Goal: Task Accomplishment & Management: Manage account settings

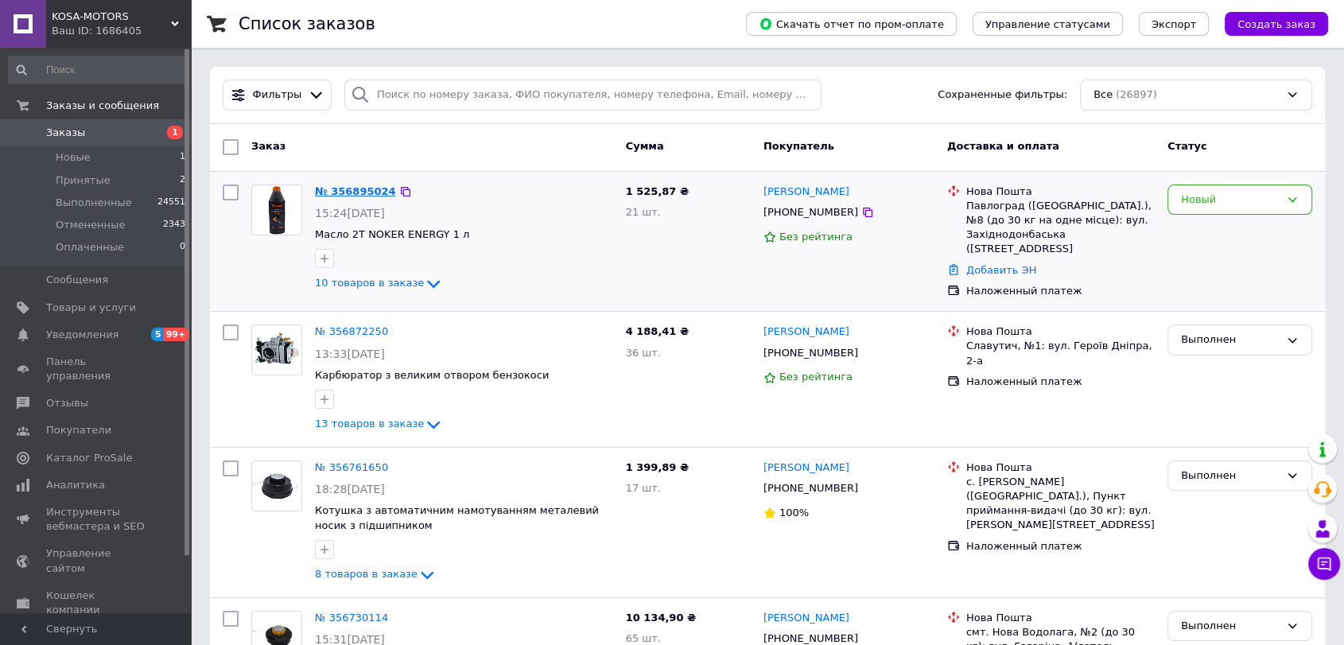
click at [374, 188] on link "№ 356895024" at bounding box center [355, 191] width 81 height 12
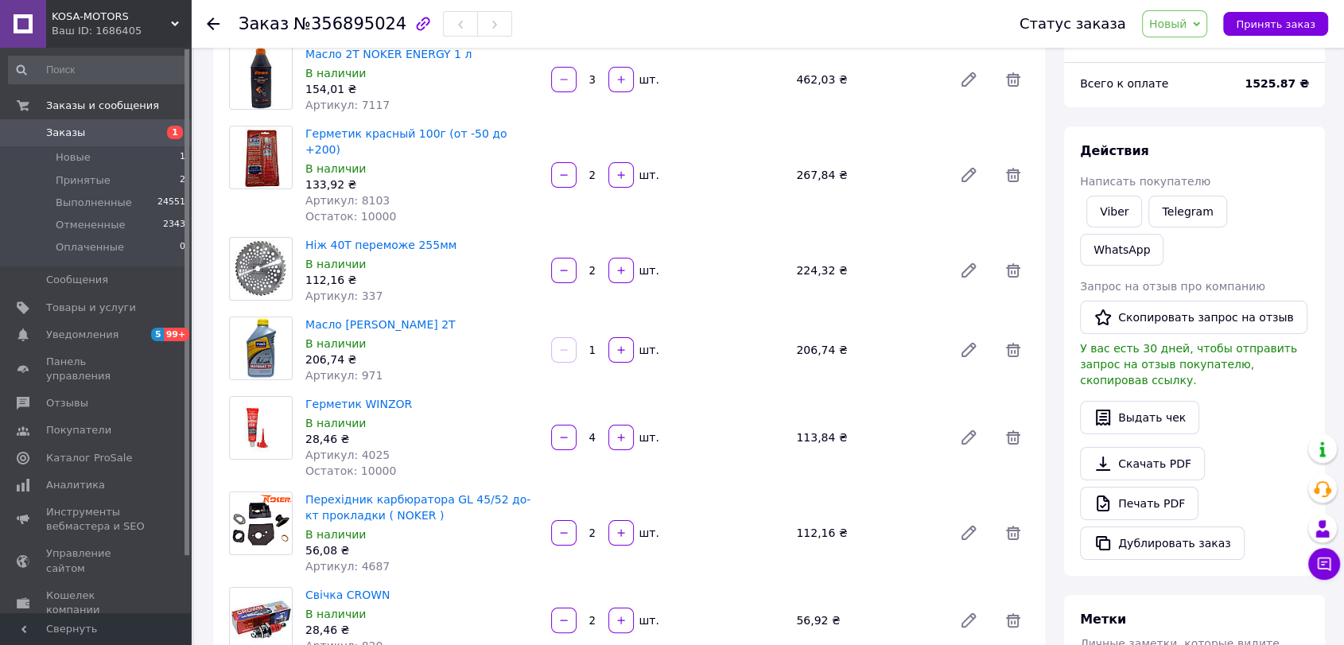
scroll to position [265, 0]
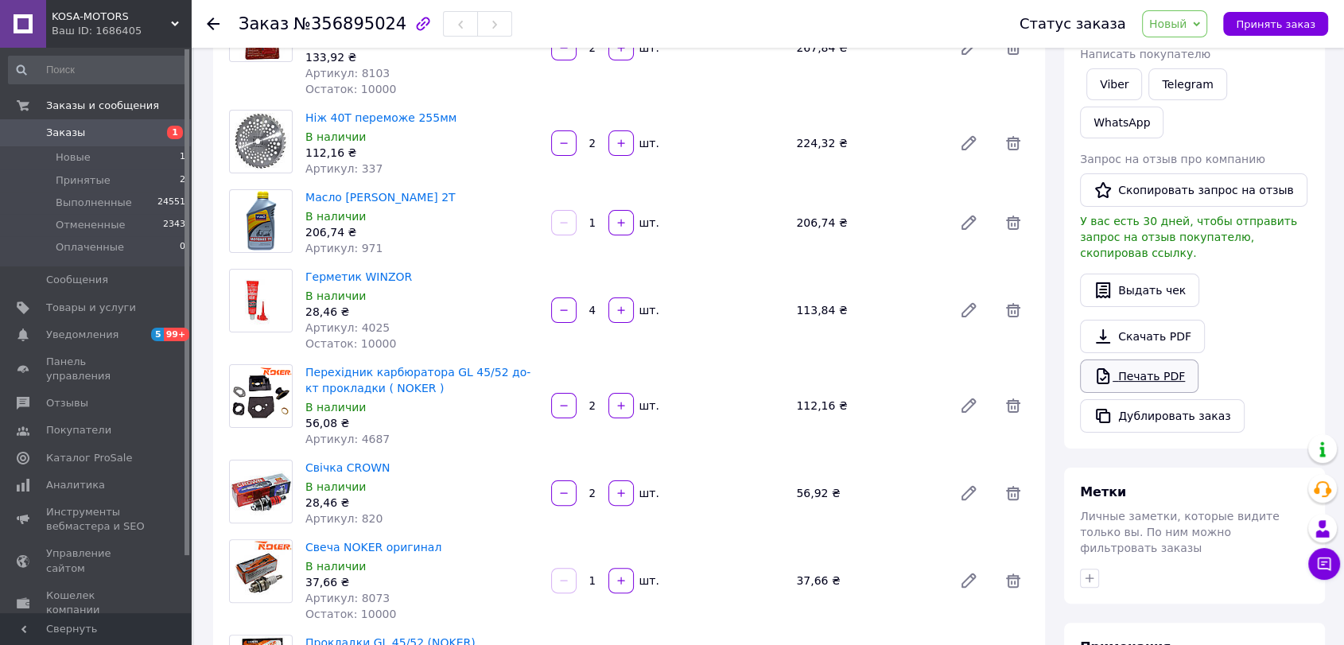
click at [1135, 359] on link "Печать PDF" at bounding box center [1139, 375] width 118 height 33
click at [210, 21] on use at bounding box center [213, 23] width 13 height 13
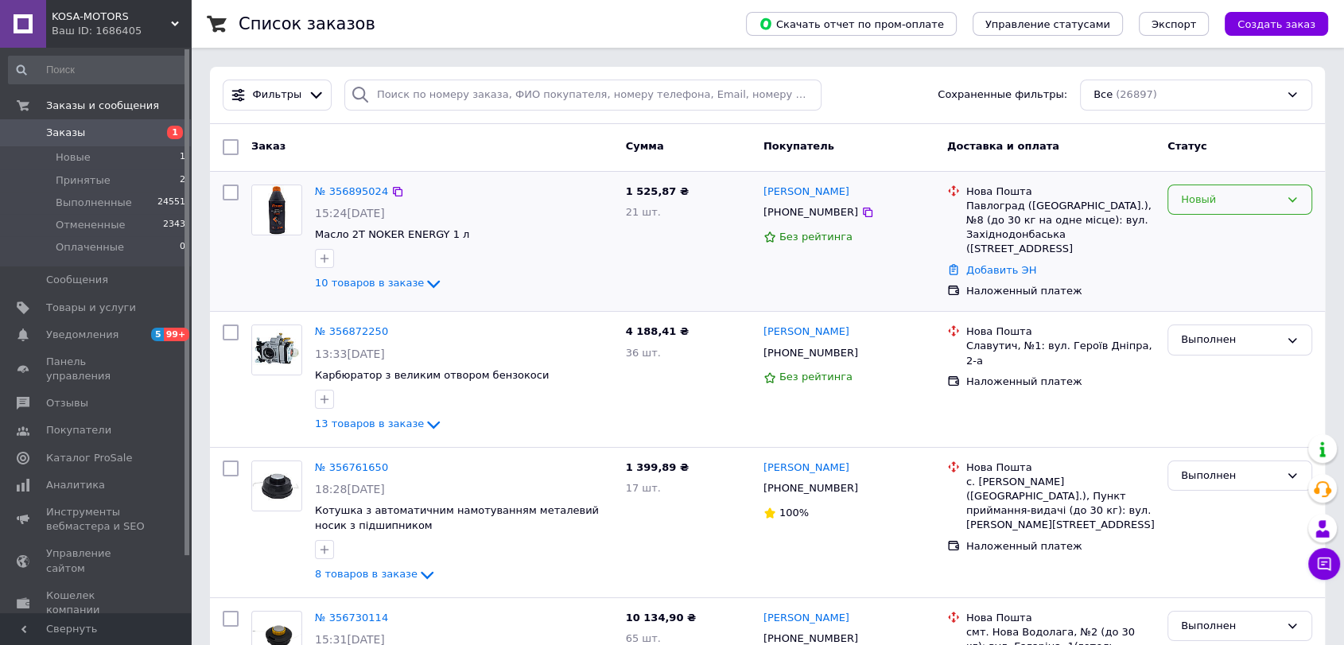
click at [1232, 198] on div "Новый" at bounding box center [1230, 200] width 99 height 17
click at [1227, 254] on li "Выполнен" at bounding box center [1239, 261] width 143 height 29
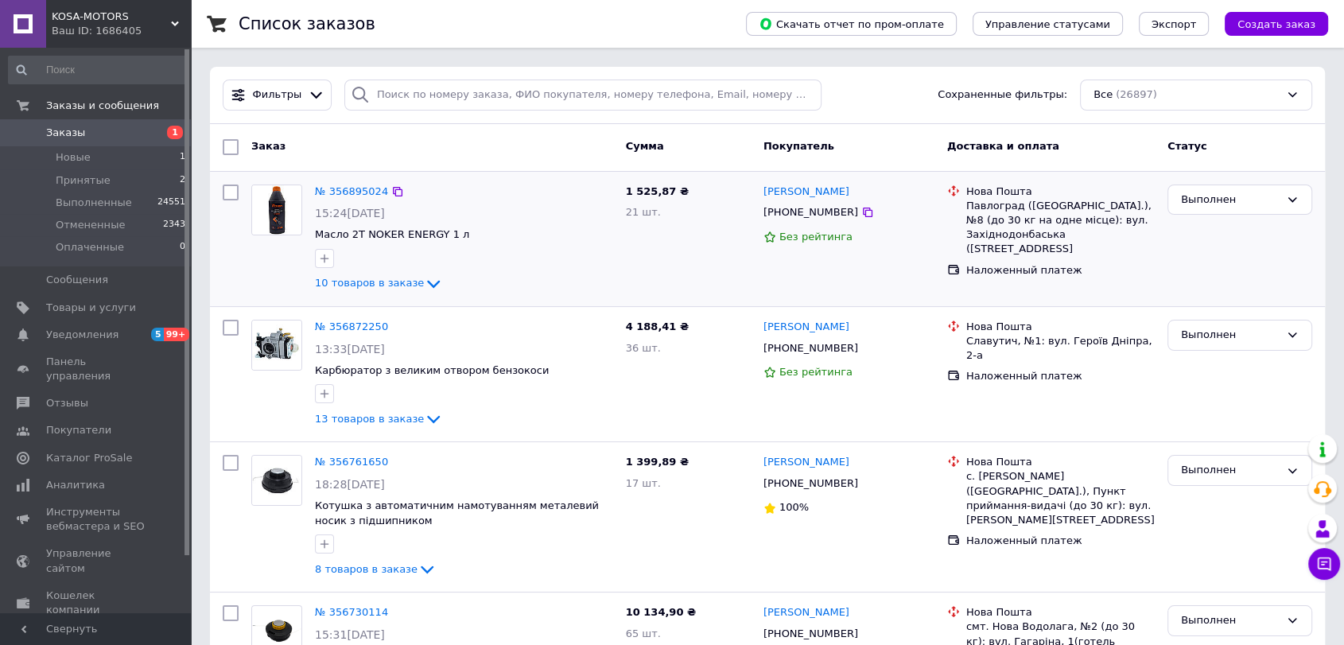
drag, startPoint x: 1154, startPoint y: 236, endPoint x: 965, endPoint y: 212, distance: 189.9
click at [966, 212] on div "Павлоград ([GEOGRAPHIC_DATA].), №8 (до 30 кг на одне місце): вул. Західнодонбас…" at bounding box center [1060, 228] width 188 height 58
copy div "Павлоград ([GEOGRAPHIC_DATA].), №8 (до 30 кг на одне місце): вул. Західнодонбас…"
drag, startPoint x: 848, startPoint y: 211, endPoint x: 782, endPoint y: 206, distance: 66.2
click at [782, 206] on div "[PHONE_NUMBER]" at bounding box center [849, 212] width 174 height 17
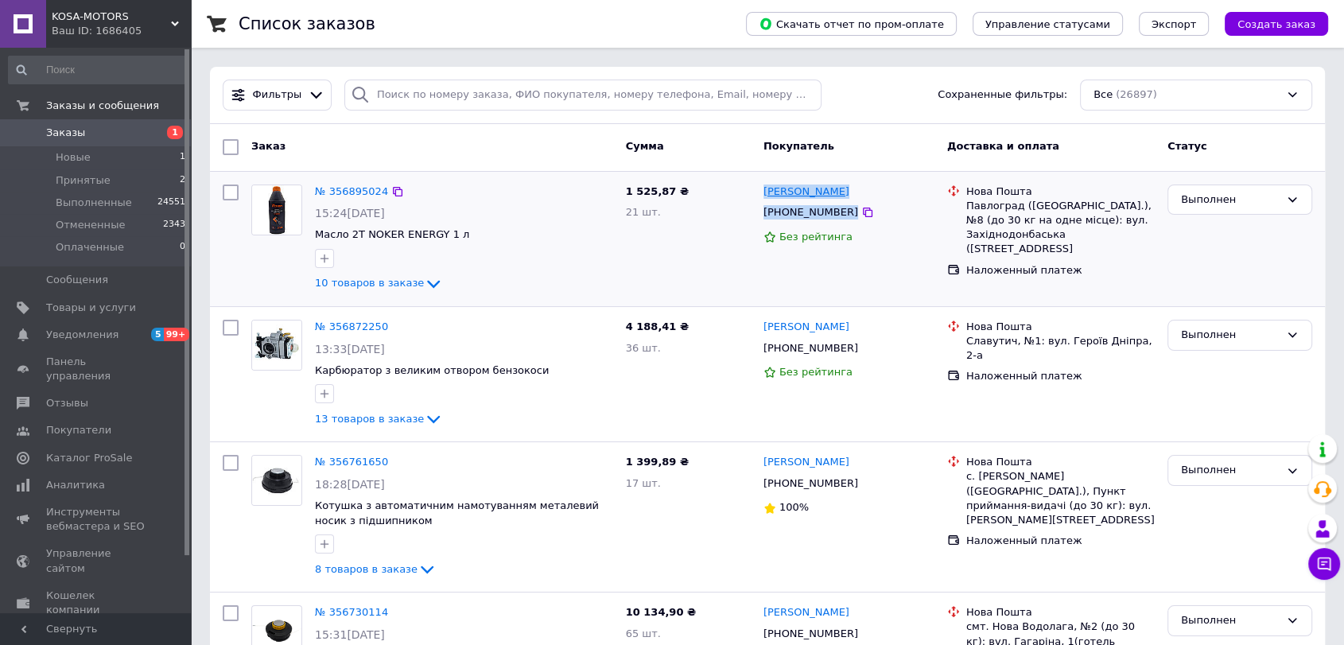
drag, startPoint x: 864, startPoint y: 212, endPoint x: 763, endPoint y: 191, distance: 102.5
click at [763, 191] on div "Иосиф Бельский +380686950446 Без рейтинга" at bounding box center [849, 239] width 184 height 122
copy div "Иосиф Бельский +380686950446"
